Goal: Task Accomplishment & Management: Manage account settings

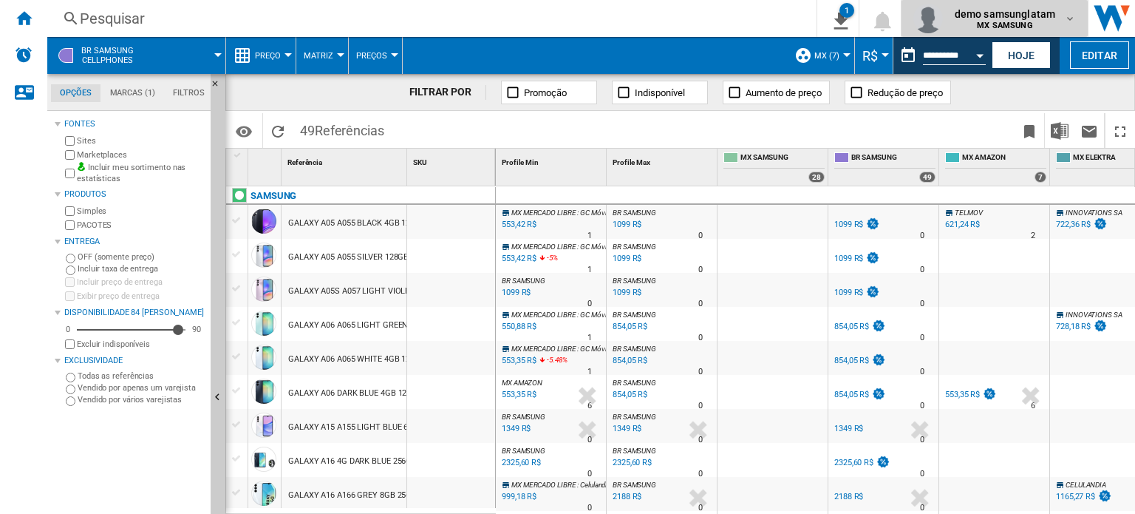
click at [1070, 18] on md-icon "button" at bounding box center [1070, 19] width 12 height 12
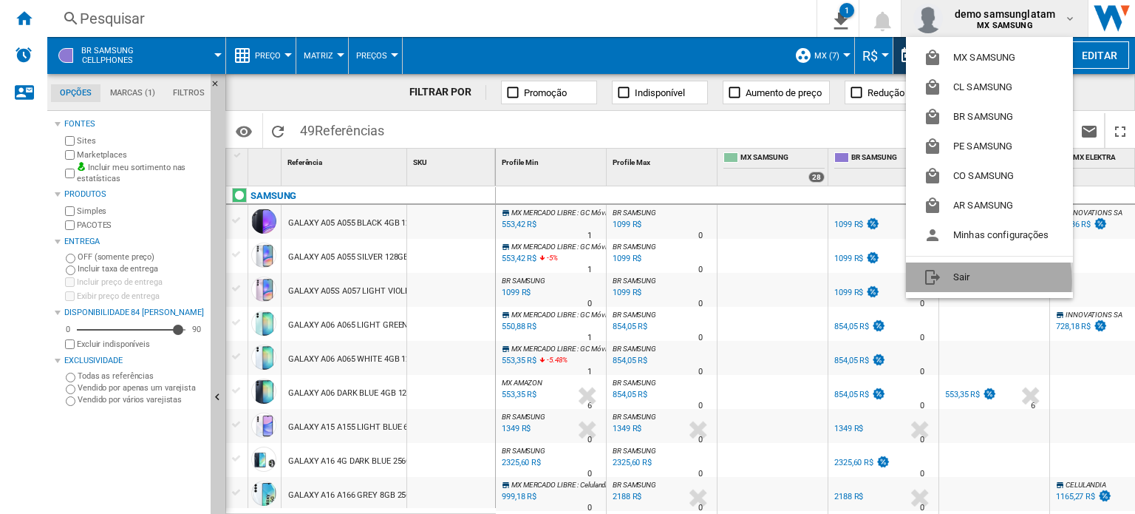
click at [965, 280] on button "Sair" at bounding box center [989, 277] width 167 height 30
